Goal: Unclear: Browse casually

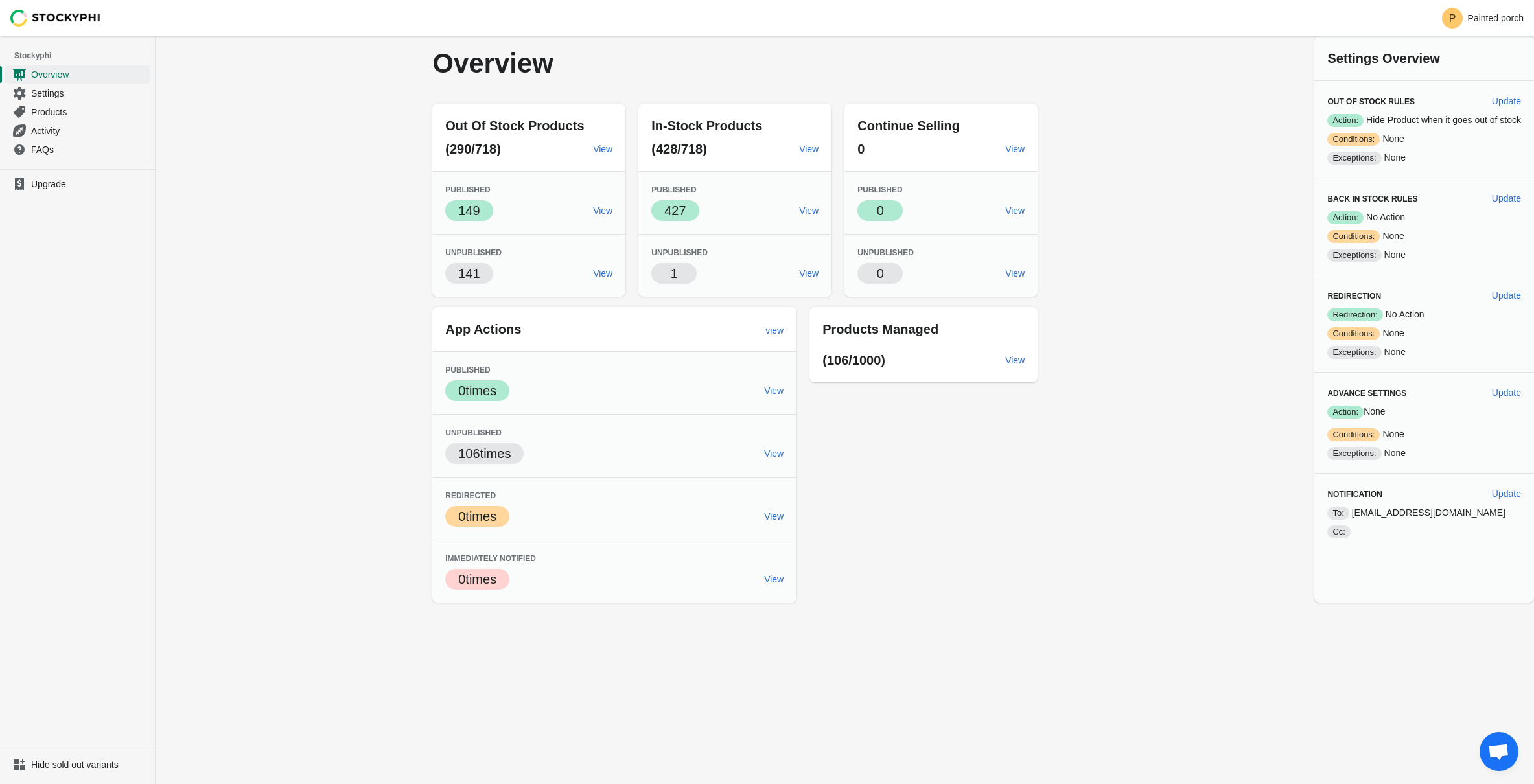
scroll to position [276, 0]
